Goal: Transaction & Acquisition: Book appointment/travel/reservation

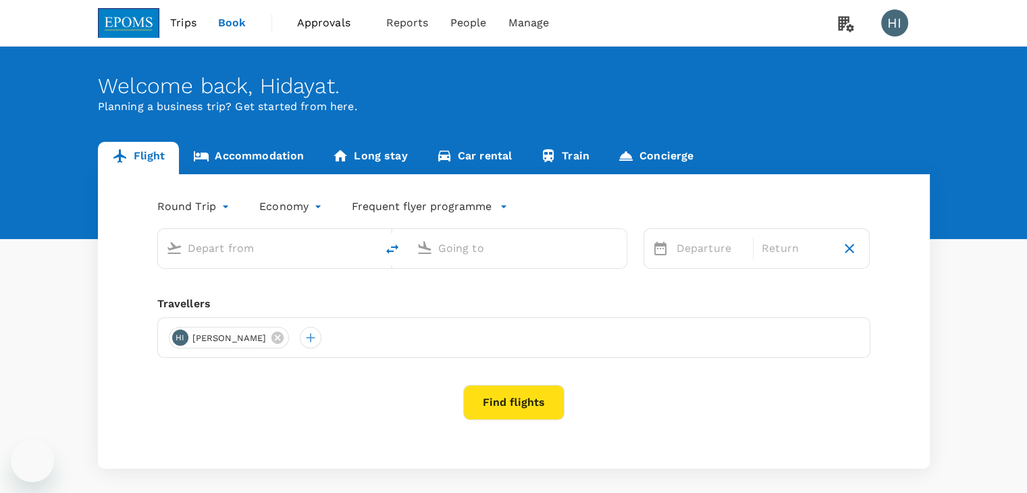
type input "Kuala Lumpur Intl ([GEOGRAPHIC_DATA])"
type input "Kota Kinabalu Intl (BKI)"
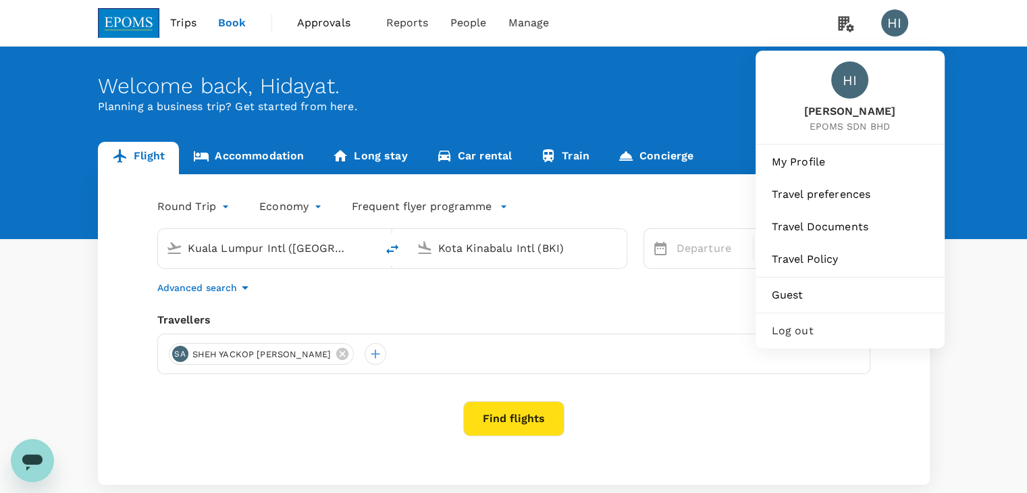
click at [783, 333] on span "Log out" at bounding box center [850, 331] width 157 height 16
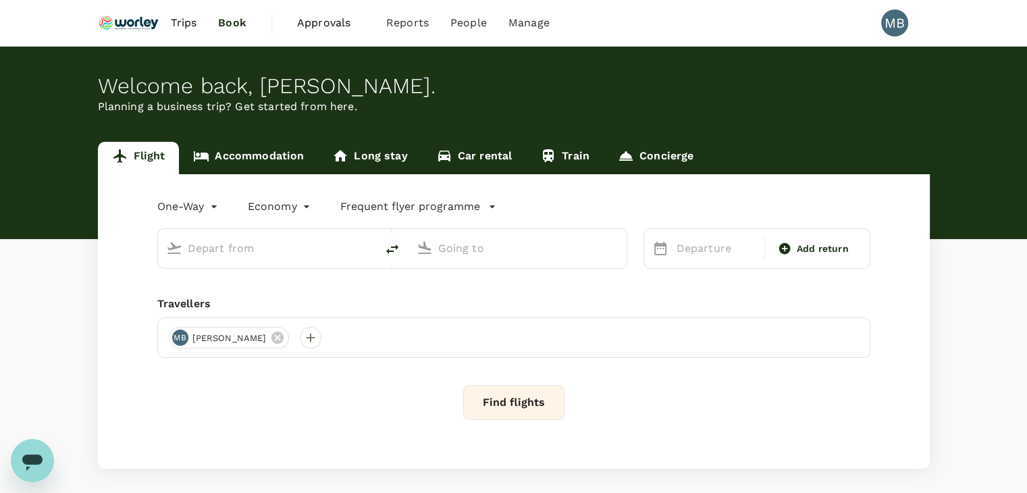
type input "roundtrip"
type input "Miri Intl (MYY)"
type input "Kuala Lumpur Intl ([GEOGRAPHIC_DATA])"
